Goal: Information Seeking & Learning: Compare options

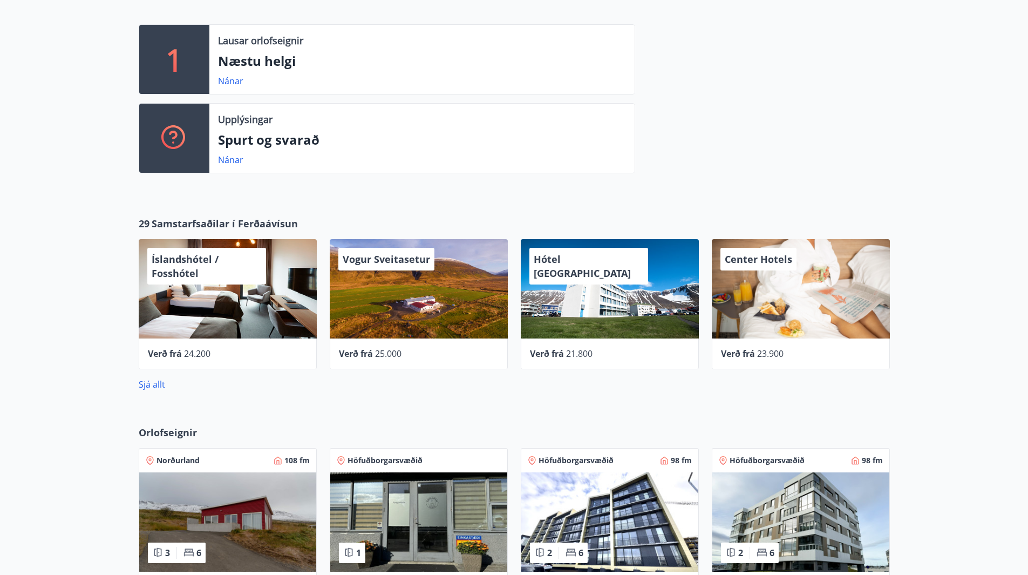
scroll to position [324, 0]
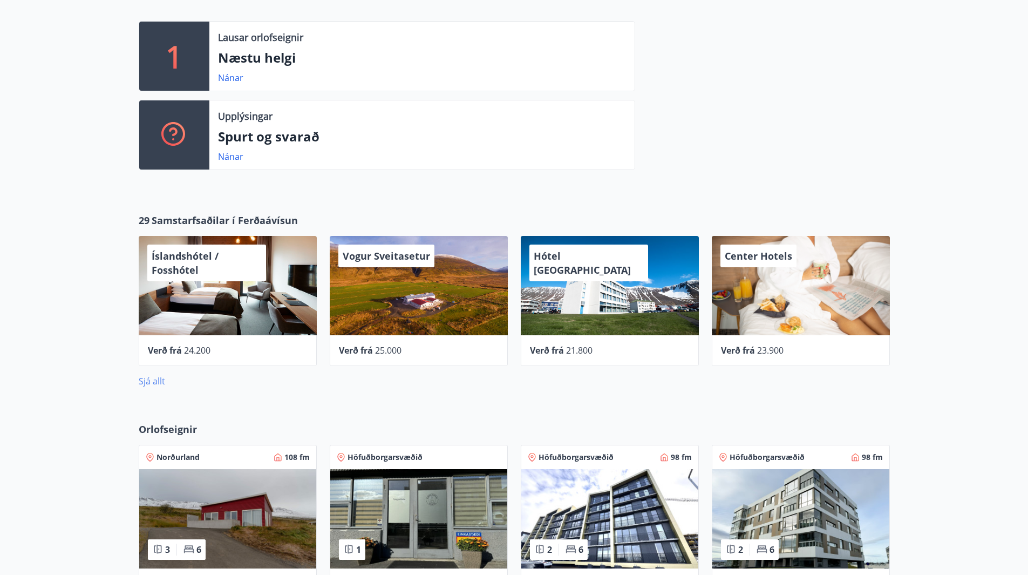
click at [151, 383] on link "Sjá allt" at bounding box center [152, 381] width 26 height 12
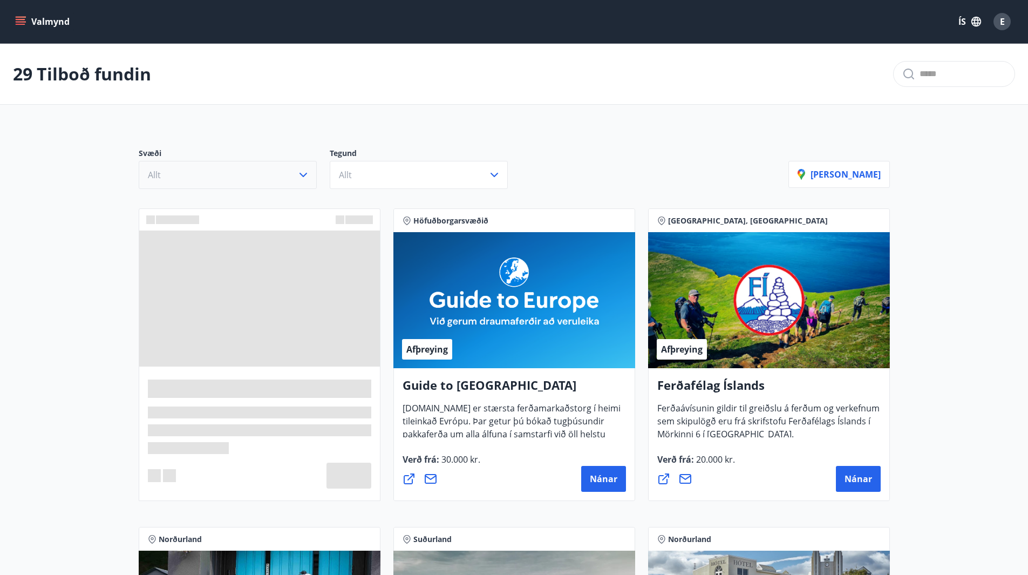
click at [249, 175] on button "Allt" at bounding box center [228, 175] width 178 height 28
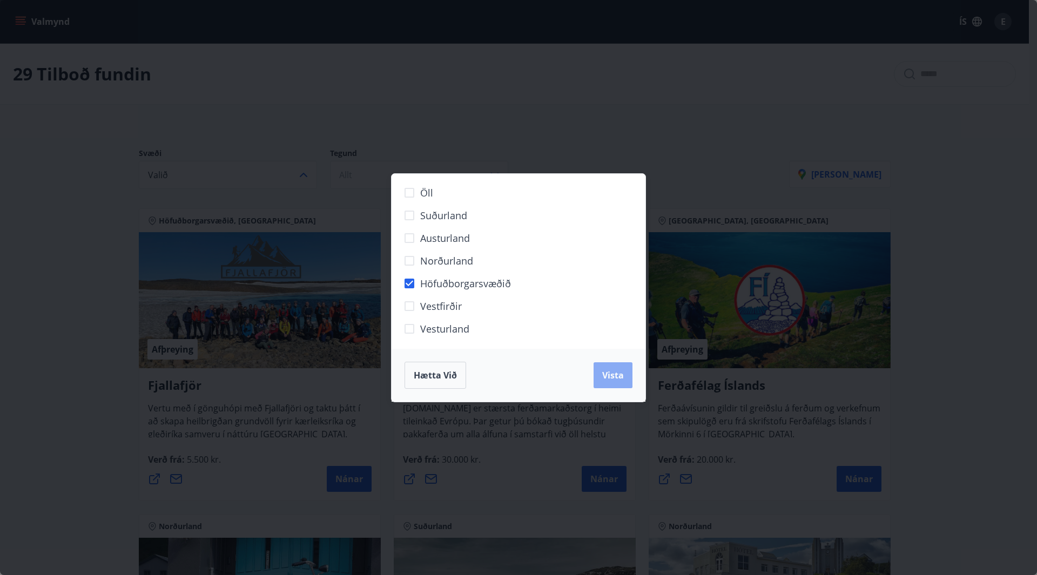
click at [613, 368] on button "Vista" at bounding box center [612, 375] width 39 height 26
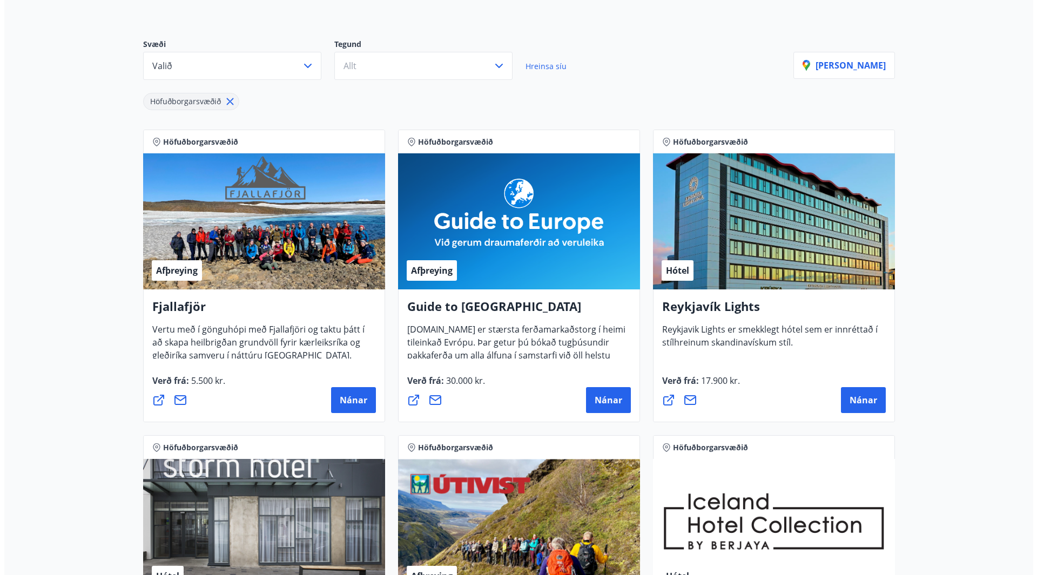
scroll to position [42, 0]
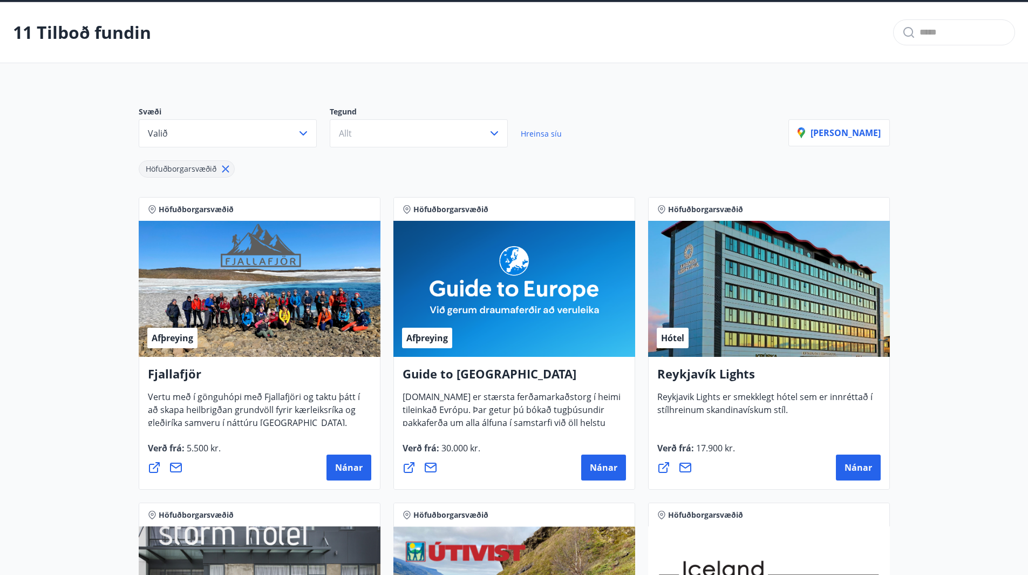
click at [700, 264] on div "Hótel" at bounding box center [769, 289] width 242 height 136
click at [848, 468] on span "Nánar" at bounding box center [859, 468] width 28 height 12
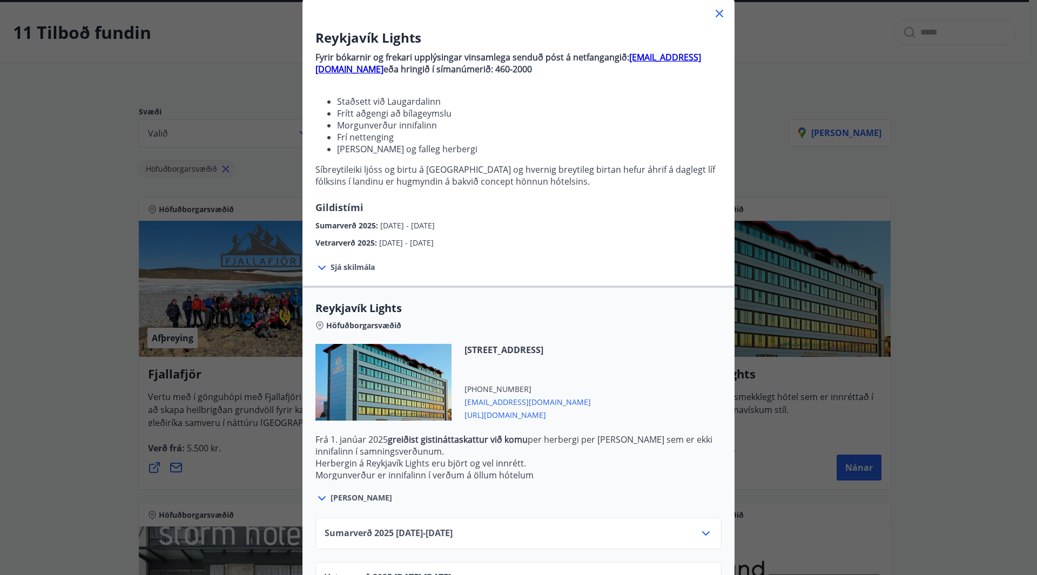
scroll to position [106, 0]
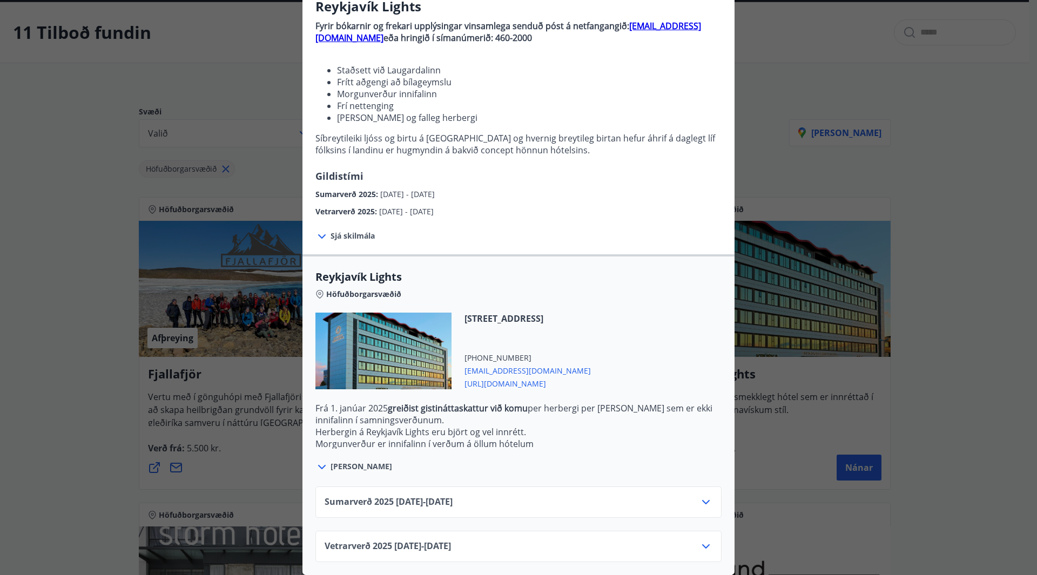
drag, startPoint x: 470, startPoint y: 313, endPoint x: 560, endPoint y: 317, distance: 90.8
click at [560, 317] on div "[STREET_ADDRESS] [PHONE_NUMBER] [EMAIL_ADDRESS][DOMAIN_NAME] [URL][DOMAIN_NAME]" at bounding box center [520, 351] width 139 height 77
click at [689, 531] on div "Vetrarverð [PHONE_NUMBER][DATE] - [DATE]" at bounding box center [518, 546] width 406 height 31
click at [702, 544] on icon at bounding box center [706, 546] width 8 height 4
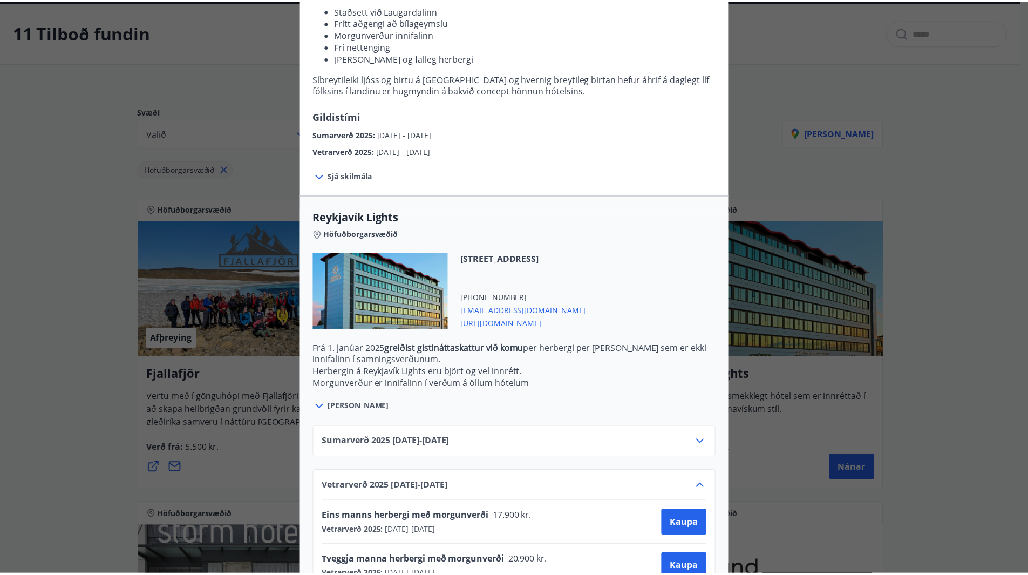
scroll to position [193, 0]
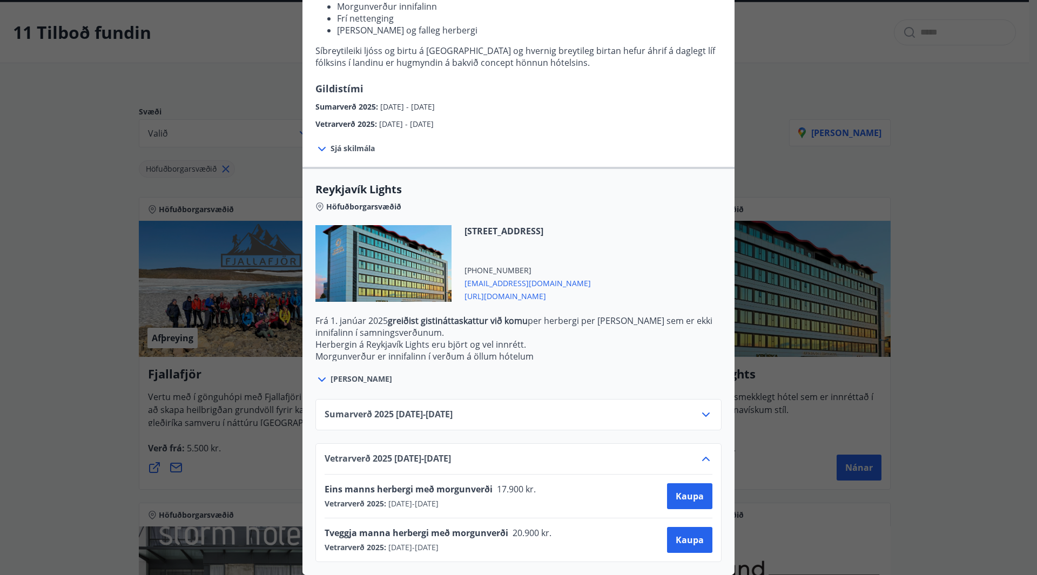
click at [798, 300] on div "Reykjavík Lights Fyrir bókarnir og frekari upplýsingar vinsamlega senduð póst á…" at bounding box center [518, 102] width 1037 height 575
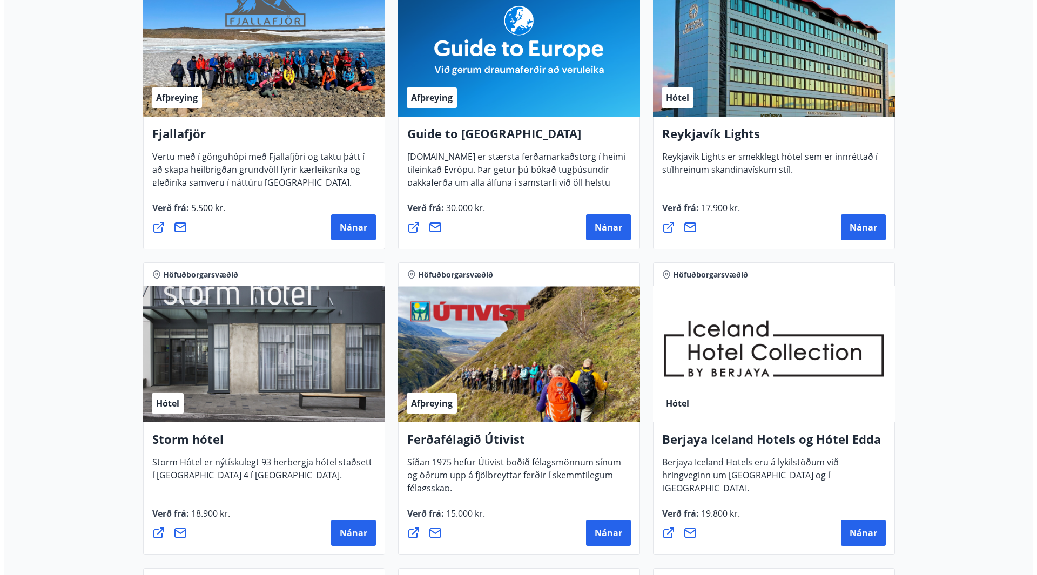
scroll to position [419, 0]
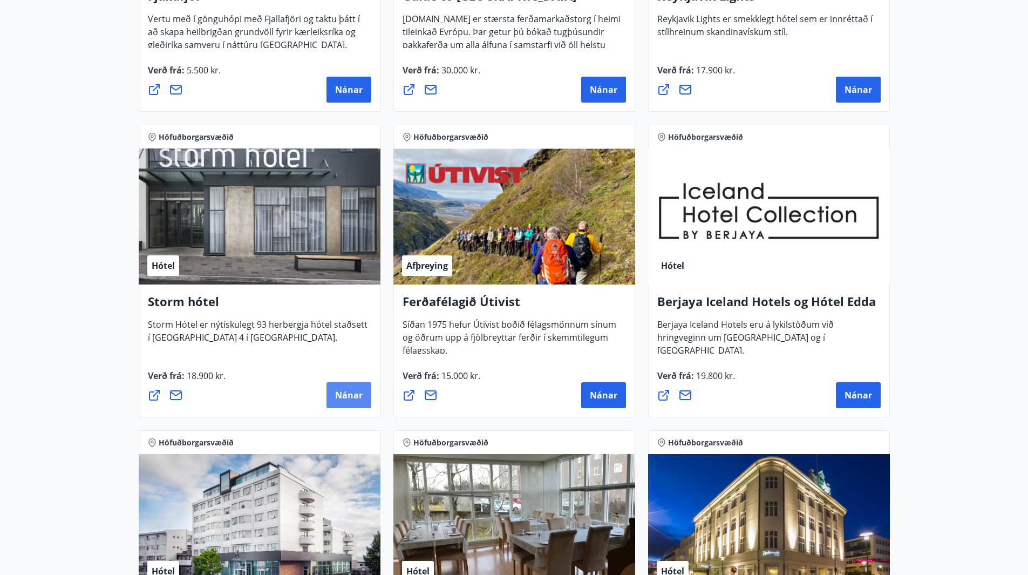
click at [354, 393] on span "Nánar" at bounding box center [349, 395] width 28 height 12
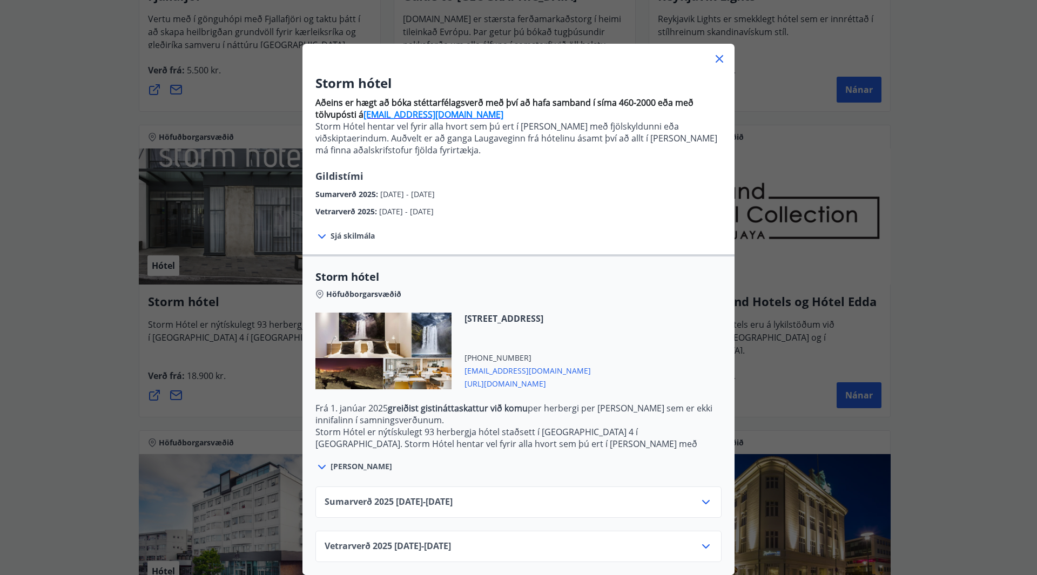
scroll to position [29, 0]
click at [604, 540] on div "Vetrarverð [PHONE_NUMBER][DATE] - [DATE]" at bounding box center [518, 551] width 388 height 22
click at [700, 540] on icon at bounding box center [705, 546] width 13 height 13
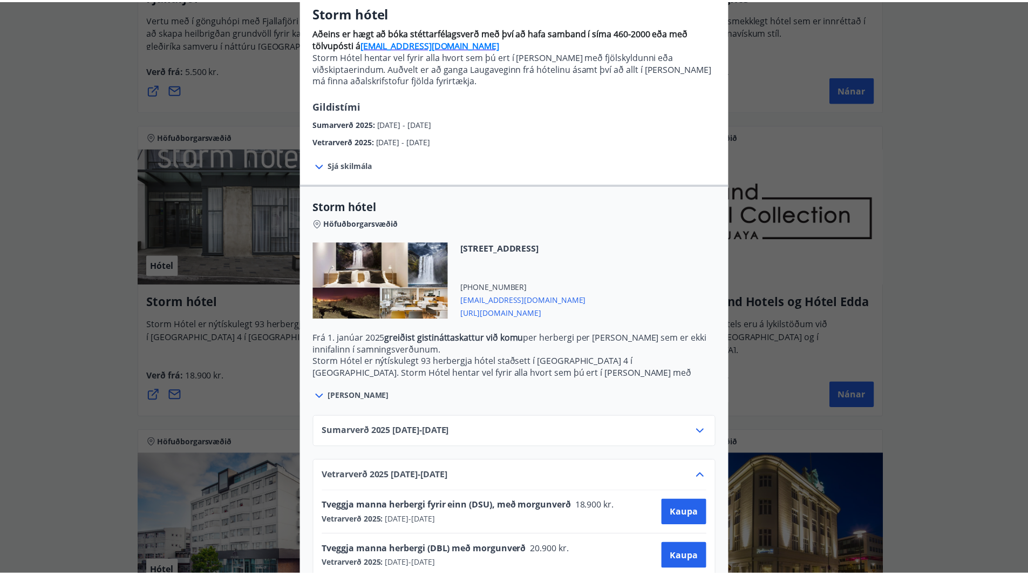
scroll to position [117, 0]
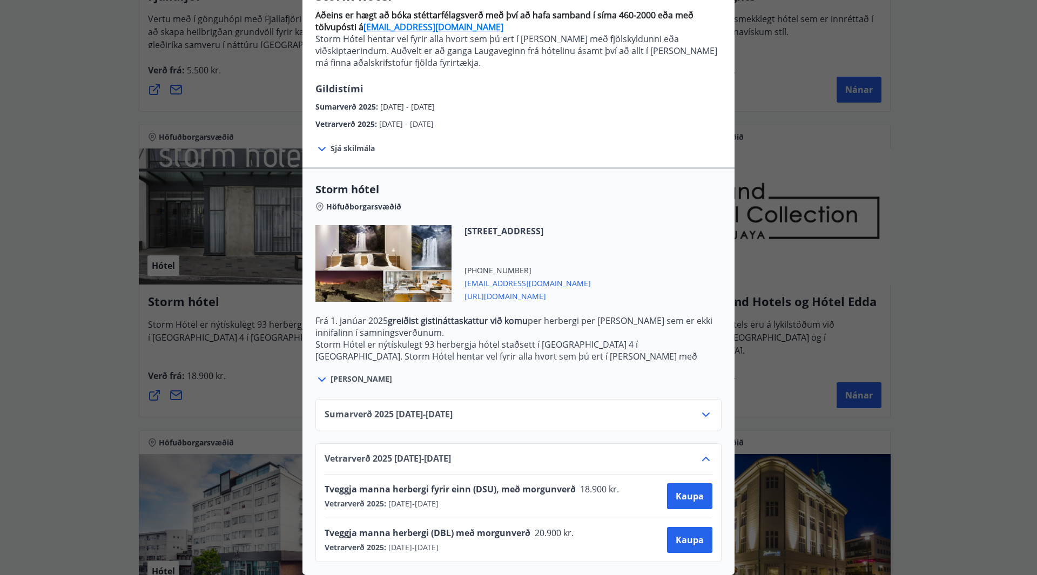
click at [733, 344] on div "Storm hótel Aðeins er hægt að bóka stéttarfélagsverð með því að hafa samband í …" at bounding box center [518, 178] width 1037 height 575
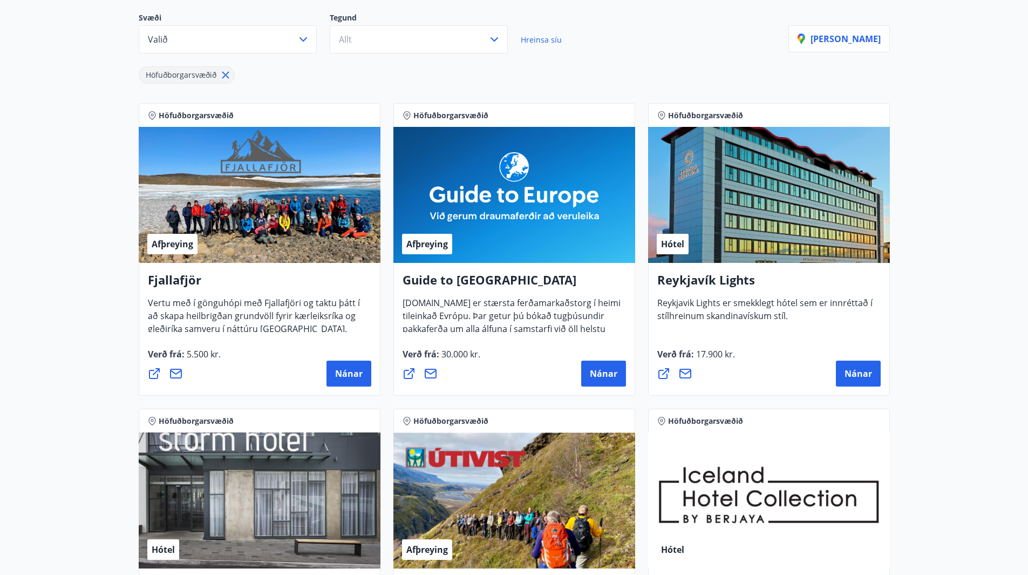
scroll to position [0, 0]
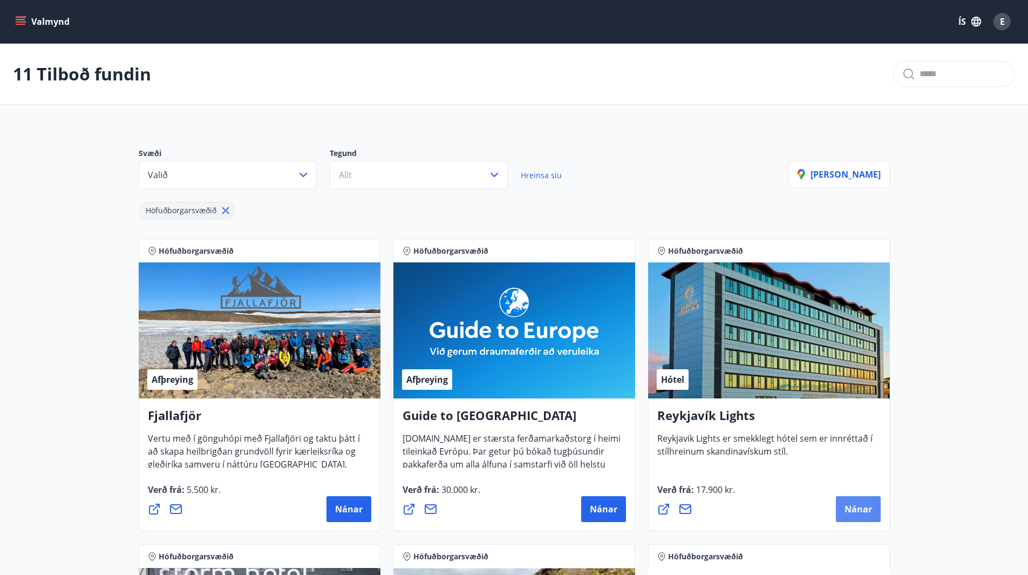
click at [870, 512] on span "Nánar" at bounding box center [859, 509] width 28 height 12
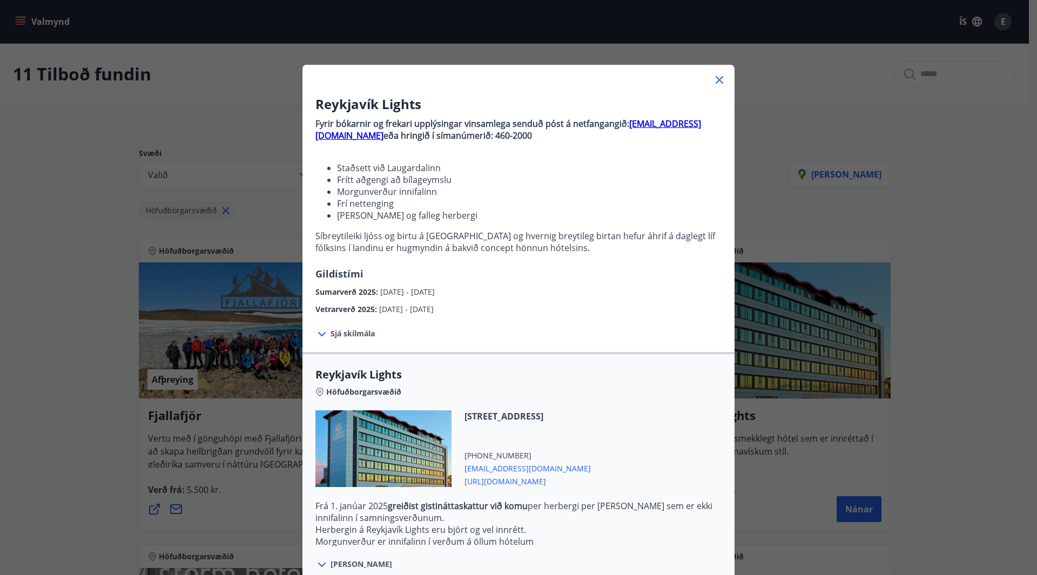
click at [550, 484] on span "[URL][DOMAIN_NAME]" at bounding box center [527, 480] width 126 height 13
click at [814, 168] on div "Reykjavík Lights Fyrir bókarnir og frekari upplýsingar vinsamlega senduð póst á…" at bounding box center [518, 287] width 1037 height 575
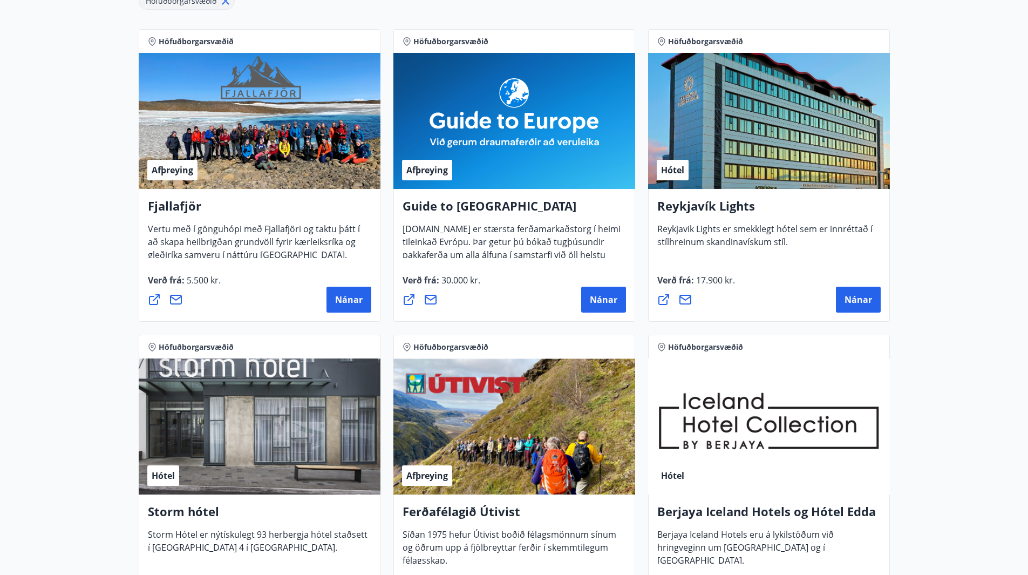
scroll to position [432, 0]
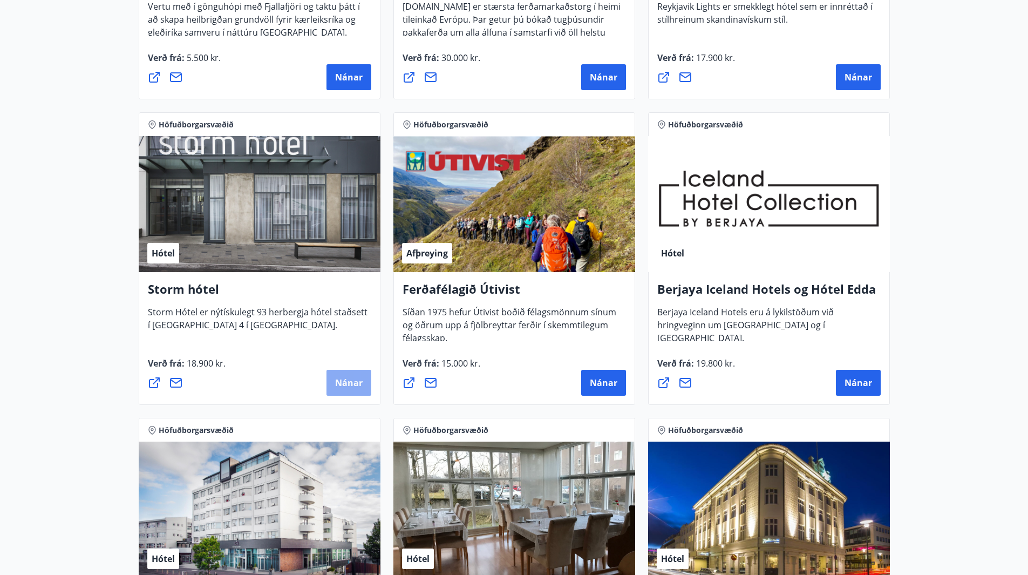
click at [334, 385] on button "Nánar" at bounding box center [349, 383] width 45 height 26
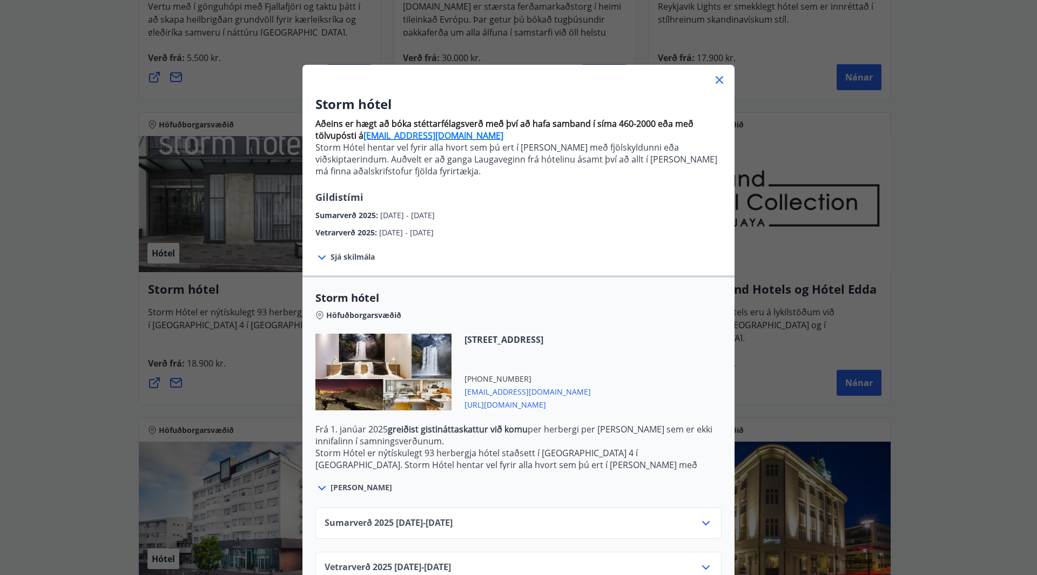
click at [533, 402] on span "[URL][DOMAIN_NAME]" at bounding box center [527, 403] width 126 height 13
click at [146, 38] on div "Storm hótel Aðeins er hægt að bóka stéttarfélagsverð með því að hafa samband í …" at bounding box center [518, 287] width 1037 height 575
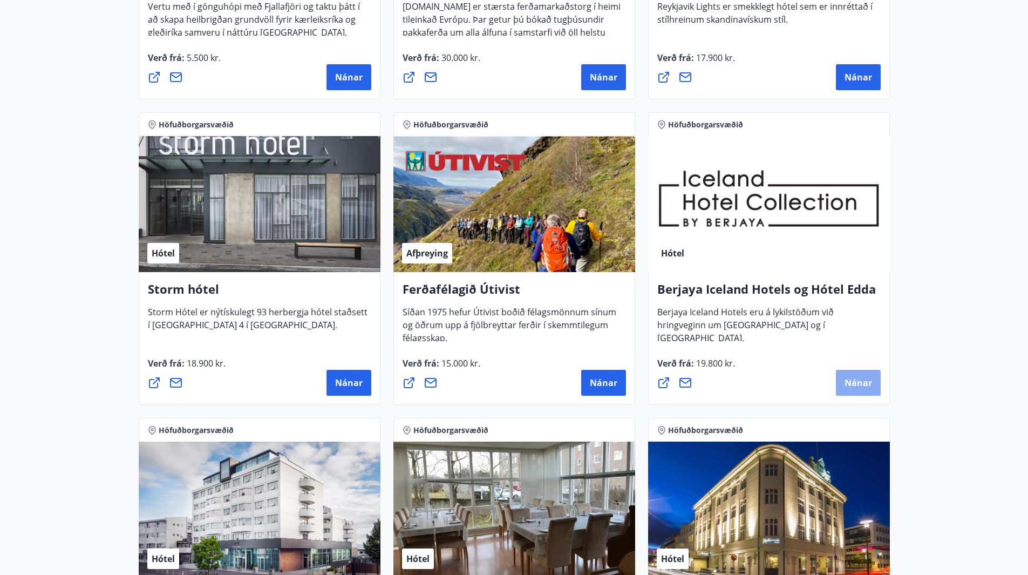
click at [859, 384] on span "Nánar" at bounding box center [859, 383] width 28 height 12
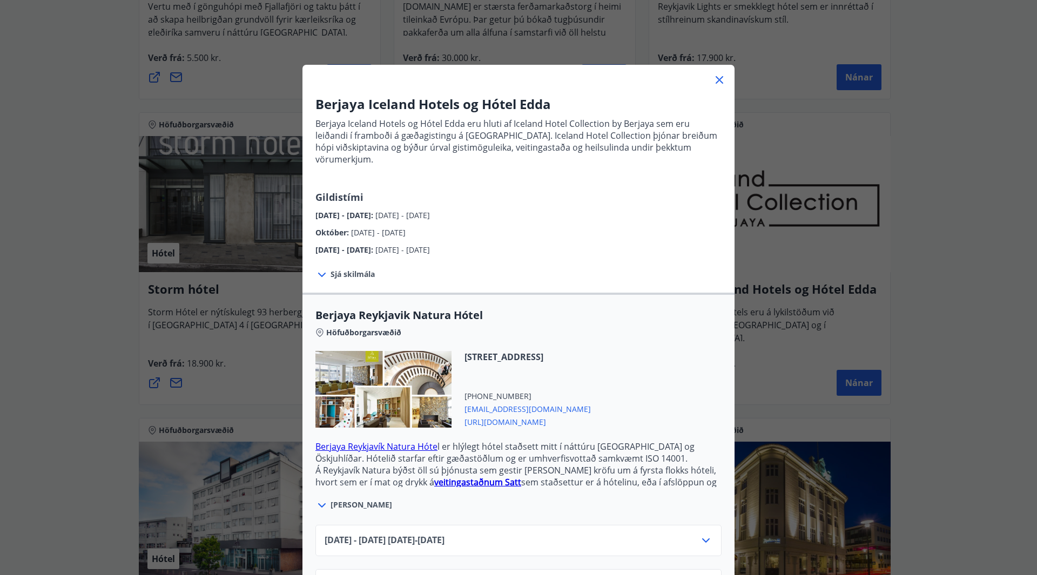
click at [587, 415] on span "[URL][DOMAIN_NAME]" at bounding box center [527, 421] width 126 height 13
click at [716, 77] on icon at bounding box center [719, 79] width 13 height 13
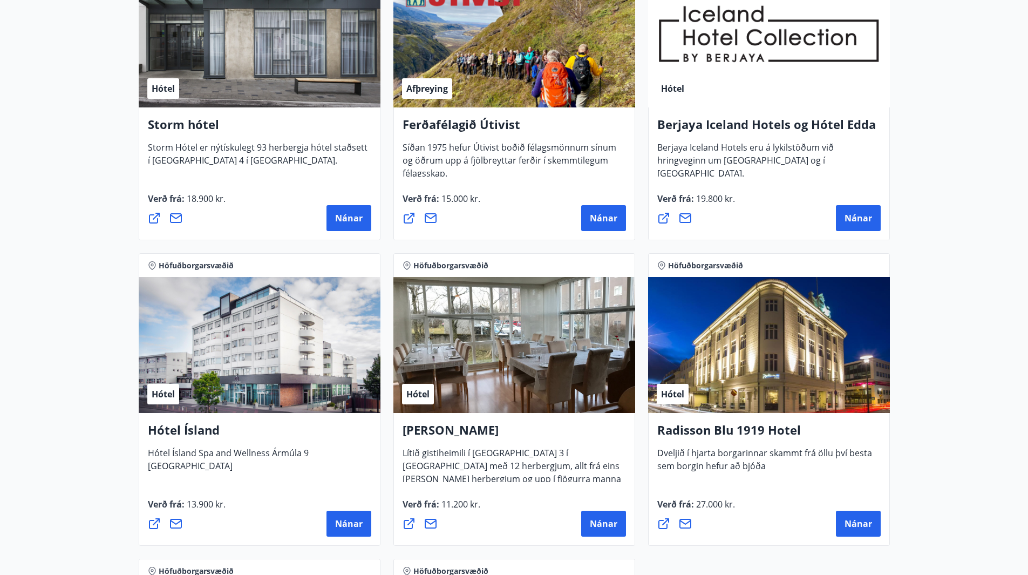
scroll to position [810, 0]
